Goal: Information Seeking & Learning: Learn about a topic

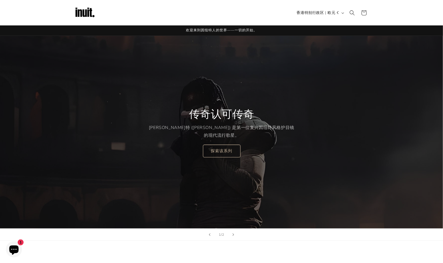
click at [81, 10] on img at bounding box center [84, 12] width 21 height 21
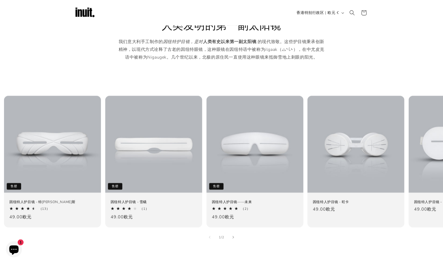
scroll to position [218, 0]
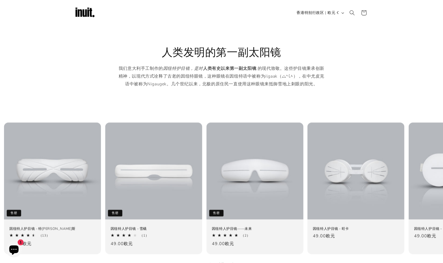
click at [259, 88] on p "我们意大利手工制作的 因纽特护目镜，是对 人类有史以来 第一副太阳镜 的现代致敬 。 这些护目镜秉承创新精神，以现代方式诠释了古老的因纽特眼镜，这种眼镜在因纽…" at bounding box center [221, 80] width 209 height 31
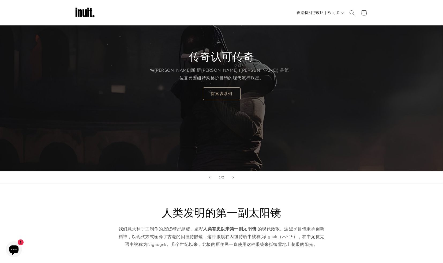
scroll to position [0, 0]
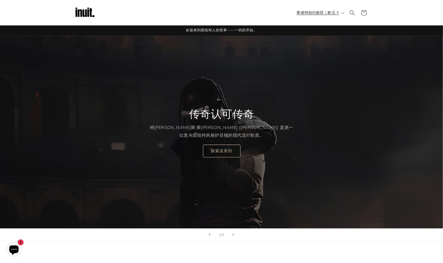
click at [315, 13] on font "香港特别行政区 | 欧元 €" at bounding box center [318, 12] width 42 height 5
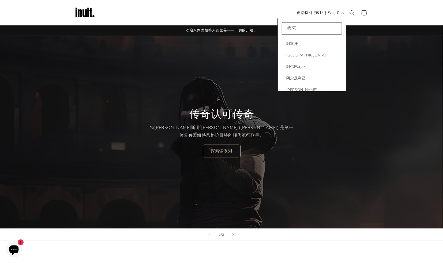
click at [256, 176] on div "传奇认可传奇 特拉维斯·斯科特 (Travis Scott) 是第一位复兴因纽特风格护目镜的现代流行歌星。 探索该系列" at bounding box center [221, 132] width 321 height 193
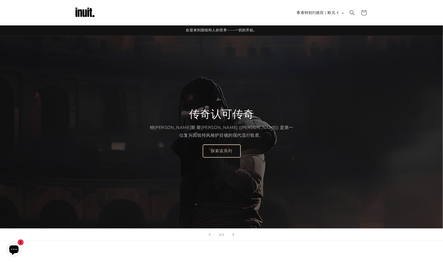
click at [222, 148] on link "探索该系列" at bounding box center [222, 151] width 38 height 13
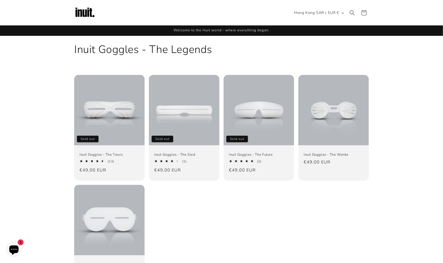
click at [85, 12] on img at bounding box center [84, 12] width 21 height 21
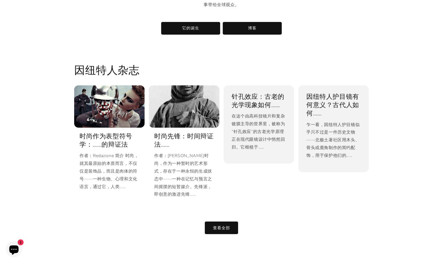
scroll to position [1022, 0]
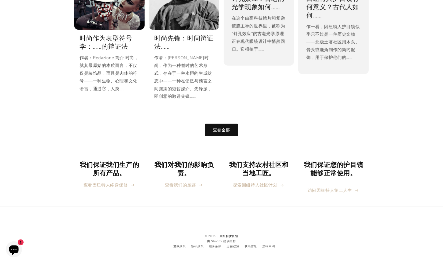
click at [233, 237] on font "因纽特护目镜" at bounding box center [229, 236] width 19 height 4
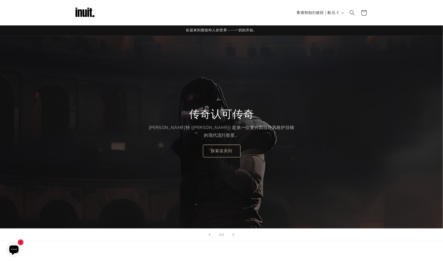
click at [364, 13] on icon at bounding box center [364, 12] width 13 height 13
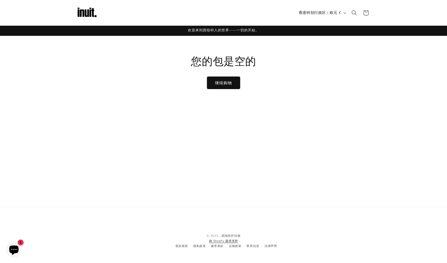
click at [231, 242] on font "由 Shopify 提供支持" at bounding box center [223, 241] width 29 height 4
click at [87, 10] on img at bounding box center [86, 12] width 21 height 21
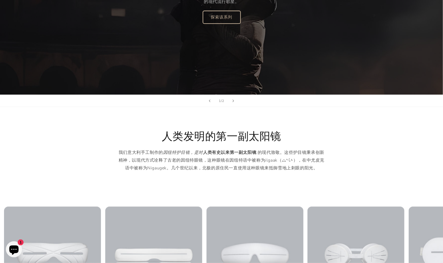
scroll to position [241, 0]
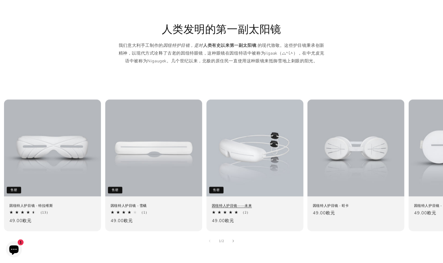
click at [244, 204] on link "因纽特人护目镜——未来" at bounding box center [255, 206] width 86 height 5
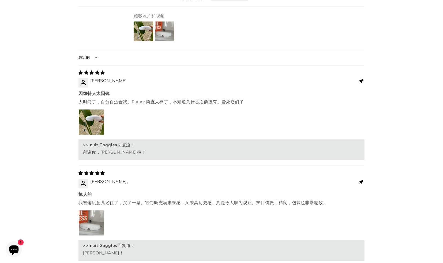
scroll to position [742, 0]
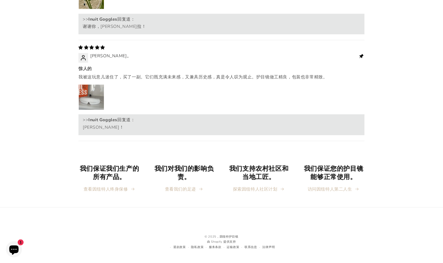
click at [135, 77] on font "我被这玩意儿迷住了，买了一副。它们既充满未来感，又兼具历史感，真是令人叹为观止。护目镜做工精良，包装也非常精致。" at bounding box center [202, 77] width 249 height 6
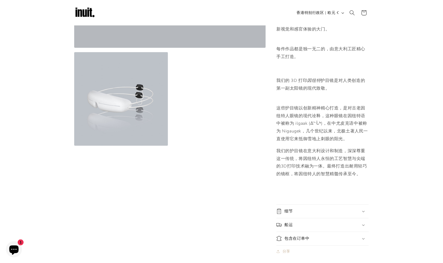
scroll to position [287, 0]
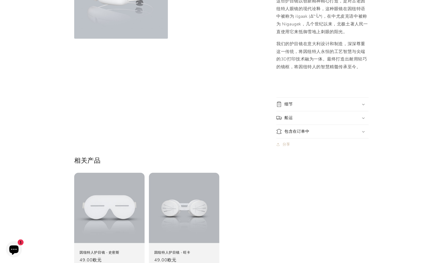
click at [302, 104] on div "细节" at bounding box center [322, 104] width 92 height 5
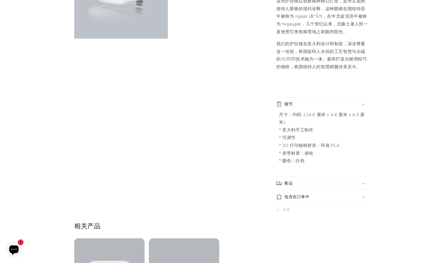
click at [302, 104] on div "细节" at bounding box center [322, 104] width 92 height 5
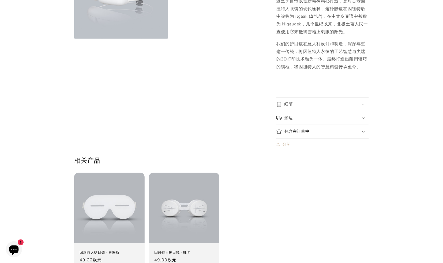
click at [297, 122] on summary "船运" at bounding box center [322, 117] width 92 height 13
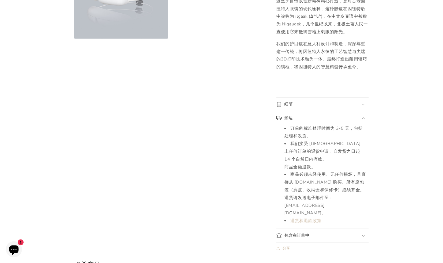
click at [305, 118] on div "船运" at bounding box center [322, 117] width 92 height 5
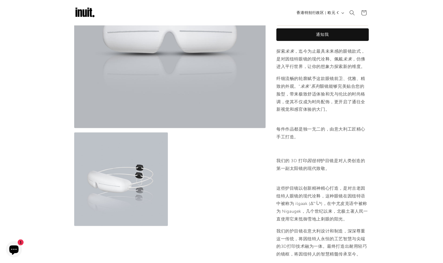
scroll to position [0, 0]
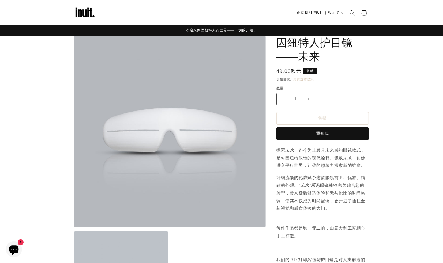
click at [232, 32] on font "欢迎来到因纽特人的世界——一切的开始。" at bounding box center [221, 30] width 71 height 5
click at [77, 14] on img at bounding box center [84, 12] width 21 height 21
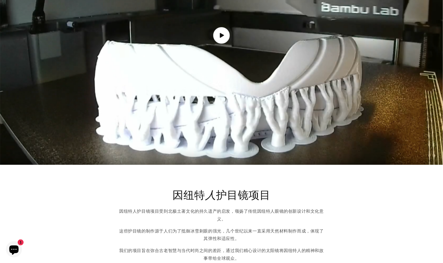
scroll to position [804, 0]
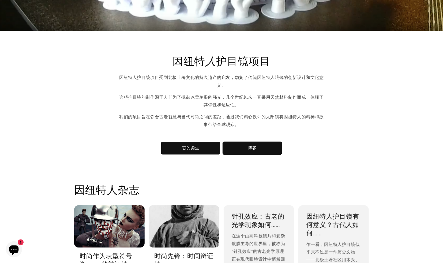
click at [258, 148] on link "博客" at bounding box center [252, 148] width 59 height 13
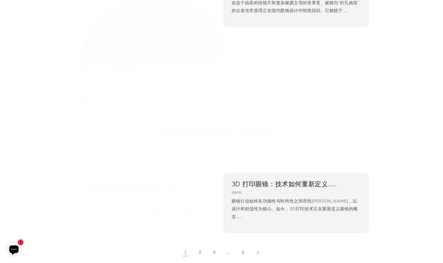
scroll to position [348, 0]
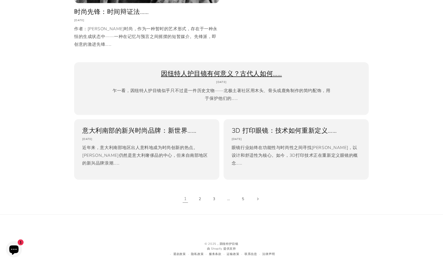
click at [250, 74] on link "因纽特人护目镜有何意义？古代人如何……" at bounding box center [221, 74] width 279 height 8
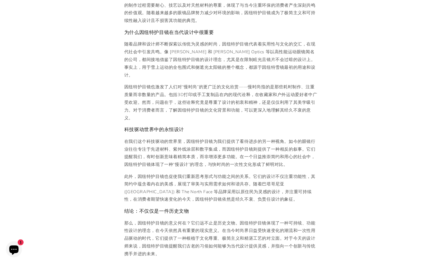
scroll to position [485, 0]
